Goal: Task Accomplishment & Management: Manage account settings

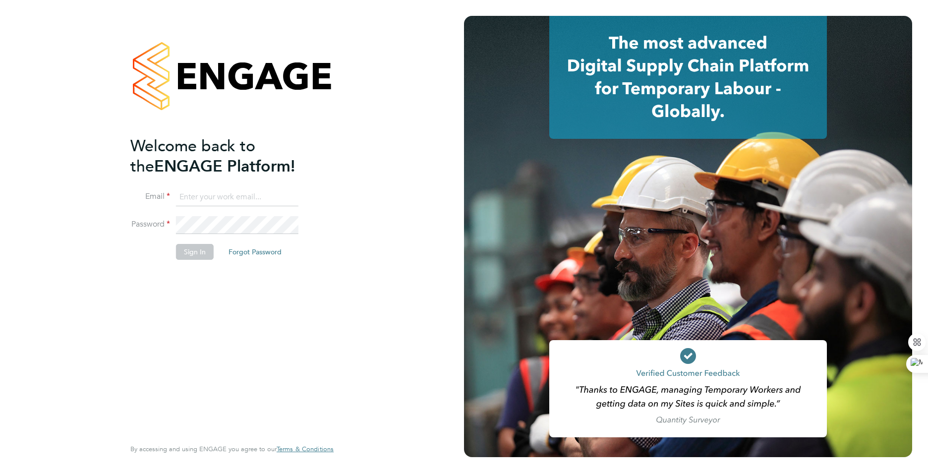
type input "walexfash@yahoo.com"
click at [190, 258] on button "Sign In" at bounding box center [195, 252] width 38 height 16
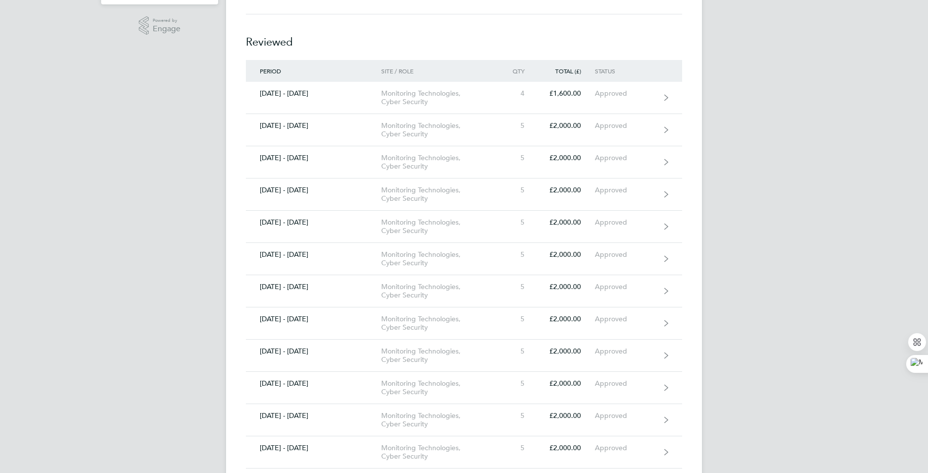
scroll to position [248, 0]
